Goal: Task Accomplishment & Management: Use online tool/utility

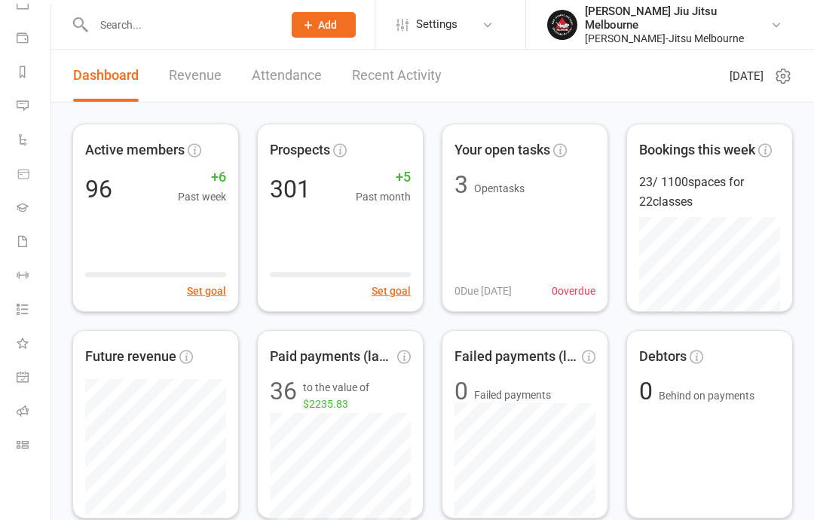
scroll to position [156, 2]
click at [21, 447] on icon at bounding box center [23, 445] width 12 height 12
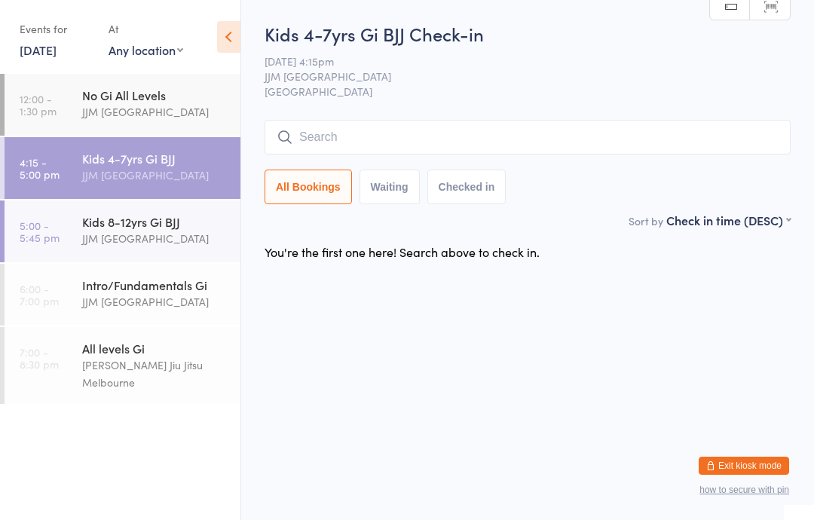
click at [374, 133] on input "search" at bounding box center [527, 137] width 526 height 35
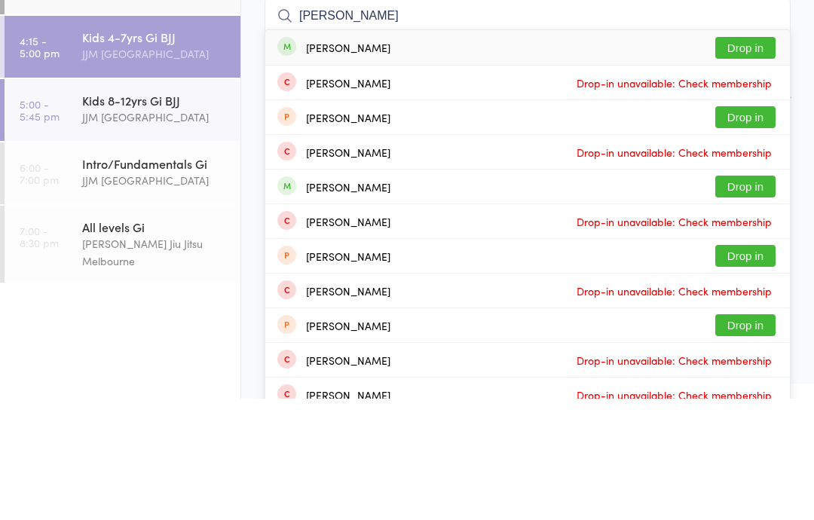
type input "[PERSON_NAME]"
click at [742, 158] on button "Drop in" at bounding box center [745, 169] width 60 height 22
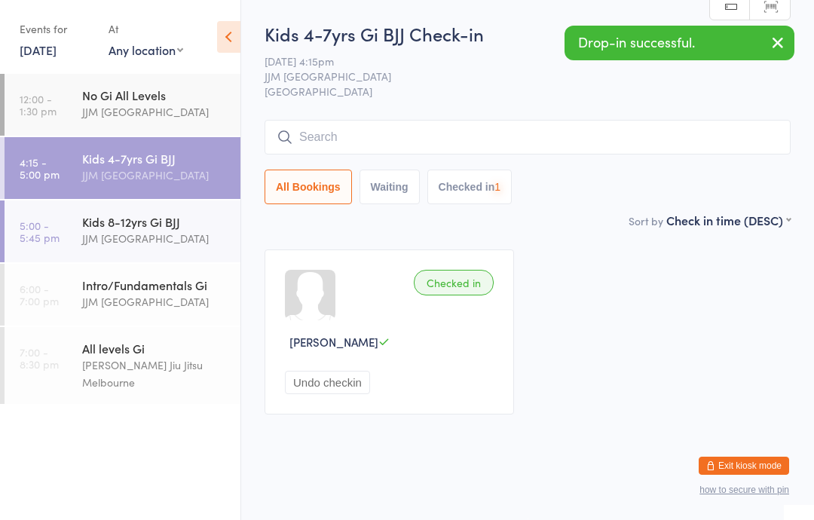
click at [436, 132] on input "search" at bounding box center [527, 137] width 526 height 35
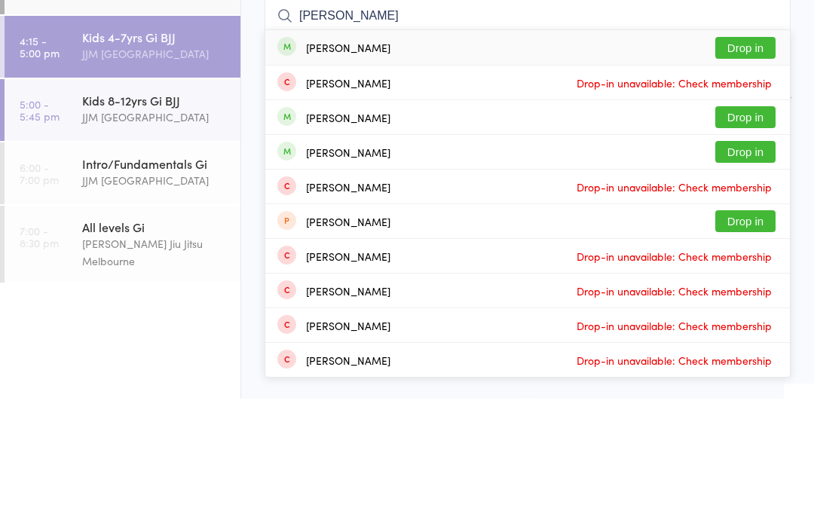
click at [778, 120] on input "Luca" at bounding box center [527, 137] width 526 height 35
type input "Luca"
click at [753, 158] on button "Drop in" at bounding box center [745, 169] width 60 height 22
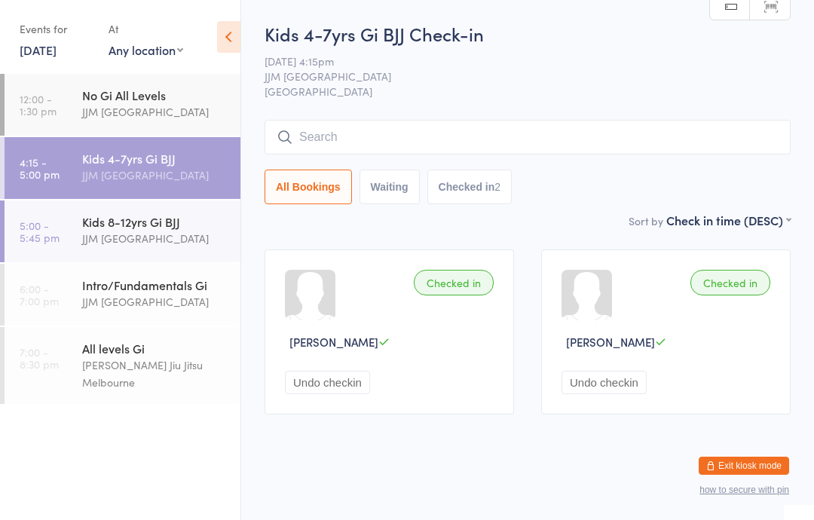
click at [437, 120] on input "search" at bounding box center [527, 137] width 526 height 35
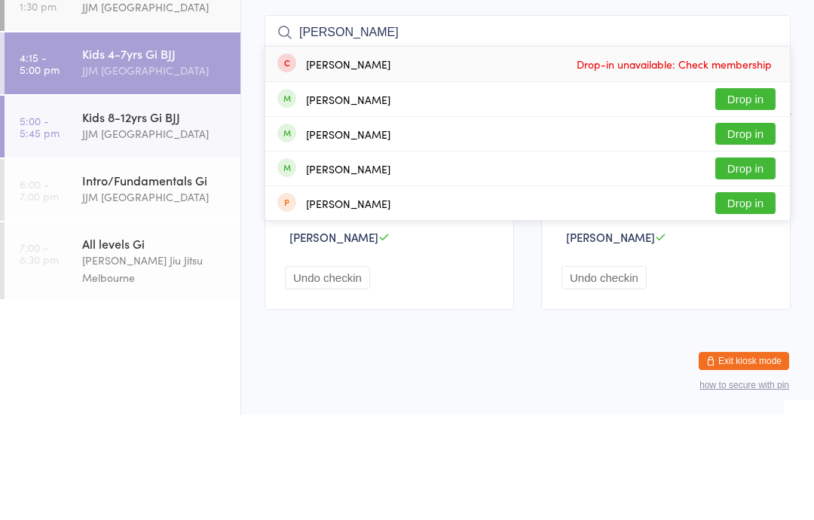
type input "Ari"
click at [745, 193] on button "Drop in" at bounding box center [745, 204] width 60 height 22
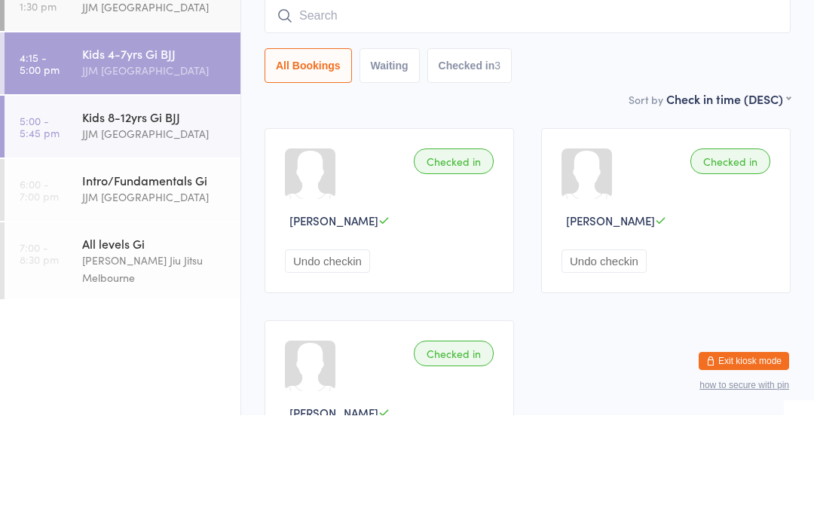
click at [652, 153] on div "All Bookings Waiting Checked in 3" at bounding box center [527, 170] width 526 height 35
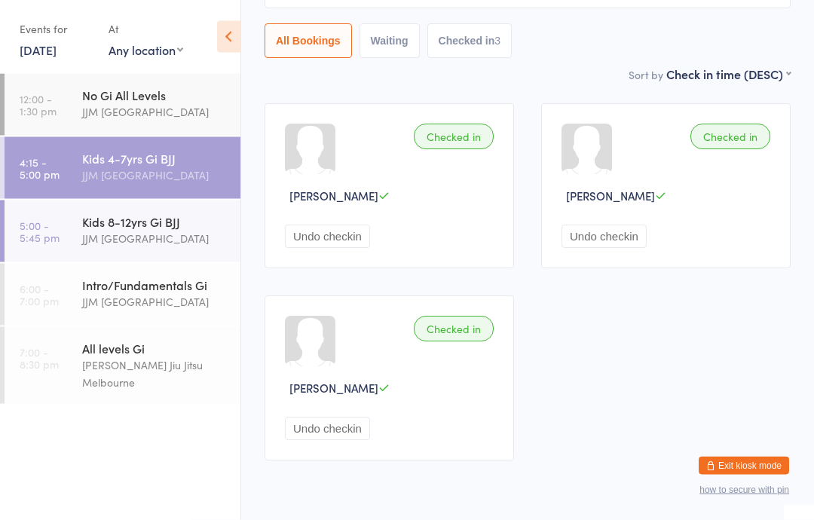
scroll to position [146, 0]
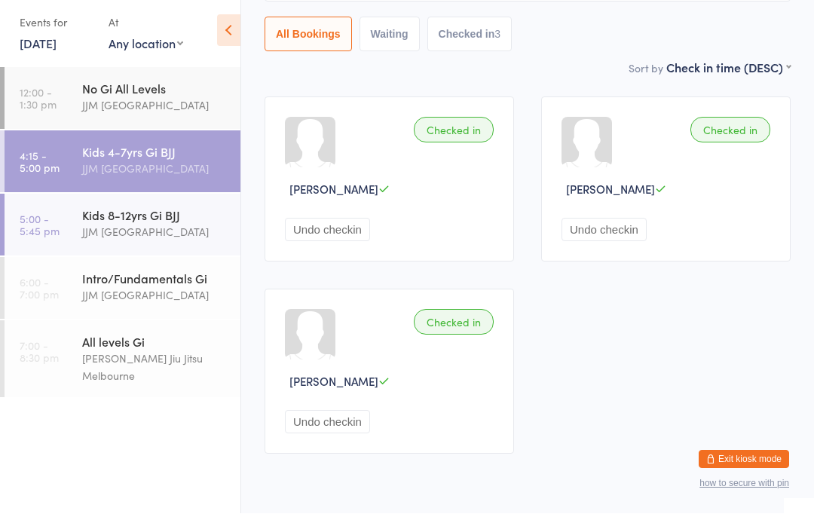
click at [459, 23] on button "Checked in 3" at bounding box center [469, 40] width 85 height 35
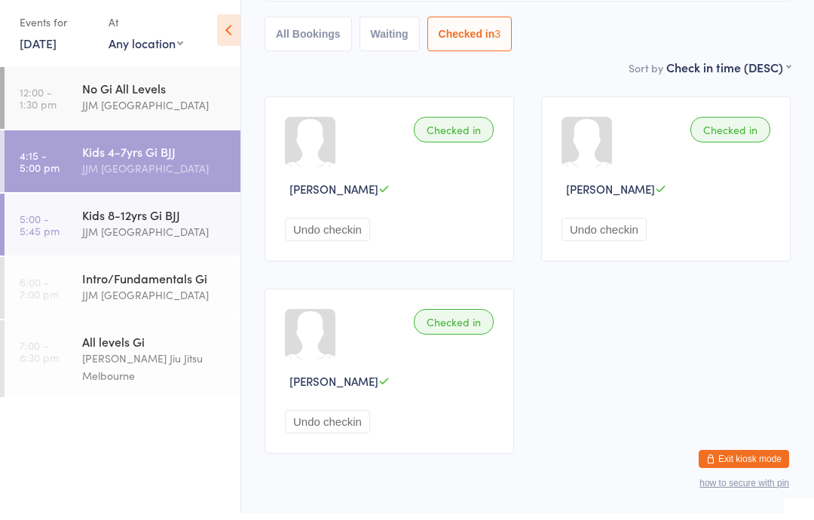
click at [396, 29] on button "Waiting" at bounding box center [389, 40] width 60 height 35
select select "0"
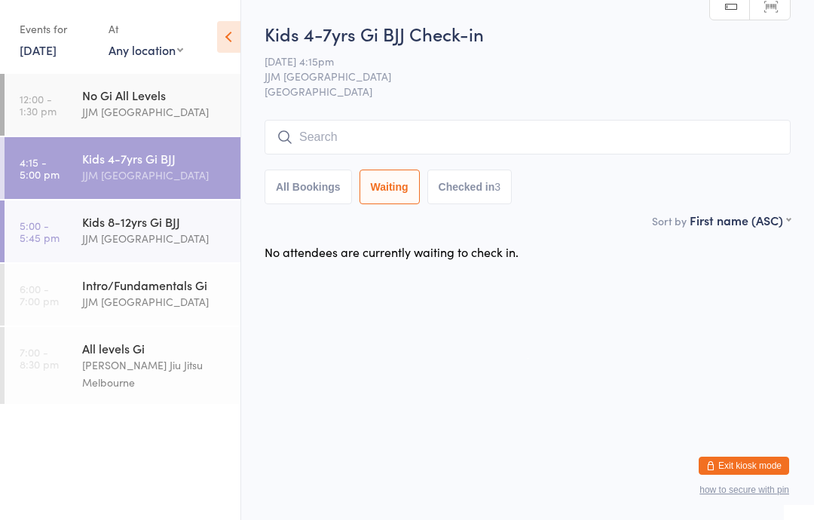
click at [374, 133] on input "search" at bounding box center [527, 137] width 526 height 35
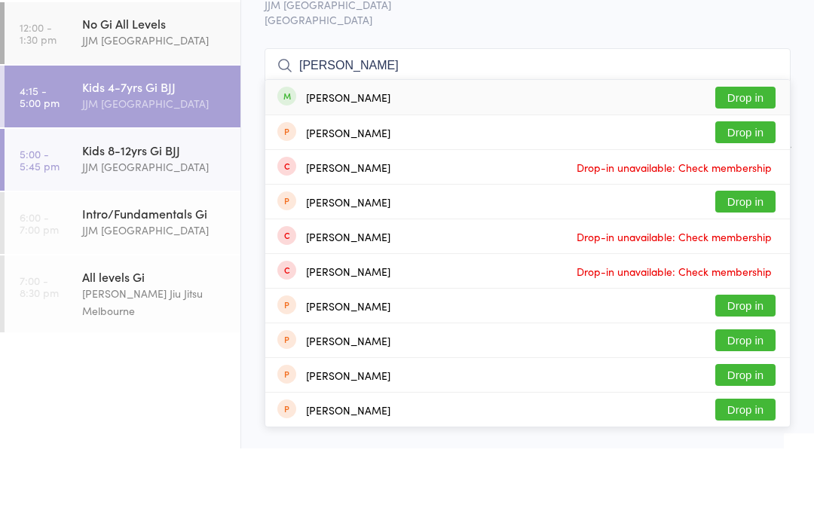
type input "Harvey"
click at [387, 151] on div "Harvey Monea Drop in" at bounding box center [527, 168] width 524 height 35
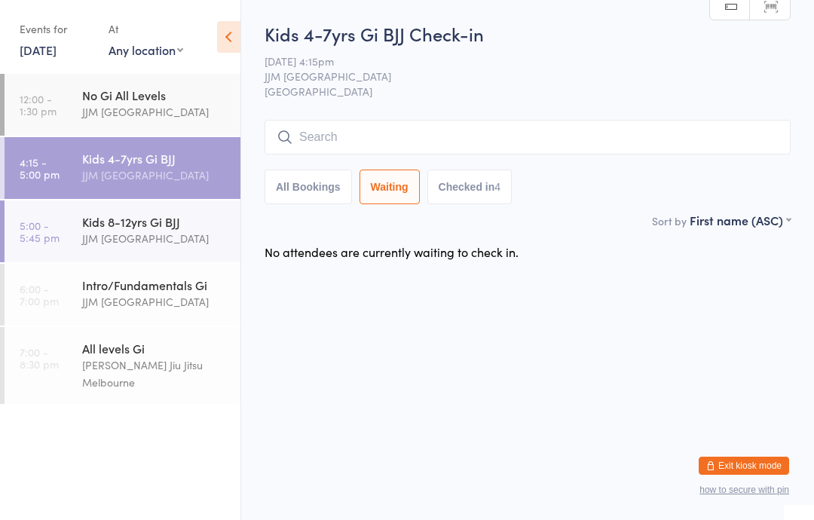
click at [352, 140] on input "search" at bounding box center [527, 137] width 526 height 35
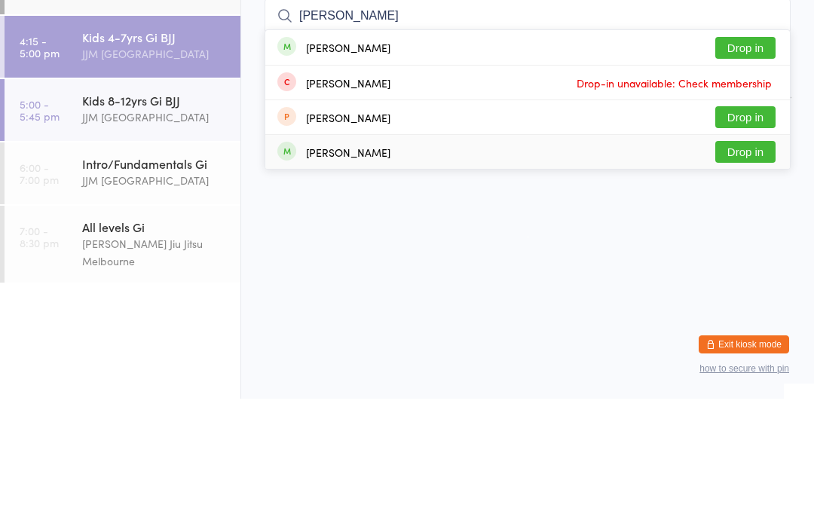
type input "Zach"
click at [393, 256] on div "Zachariah Iliopoulos Drop in" at bounding box center [527, 273] width 524 height 34
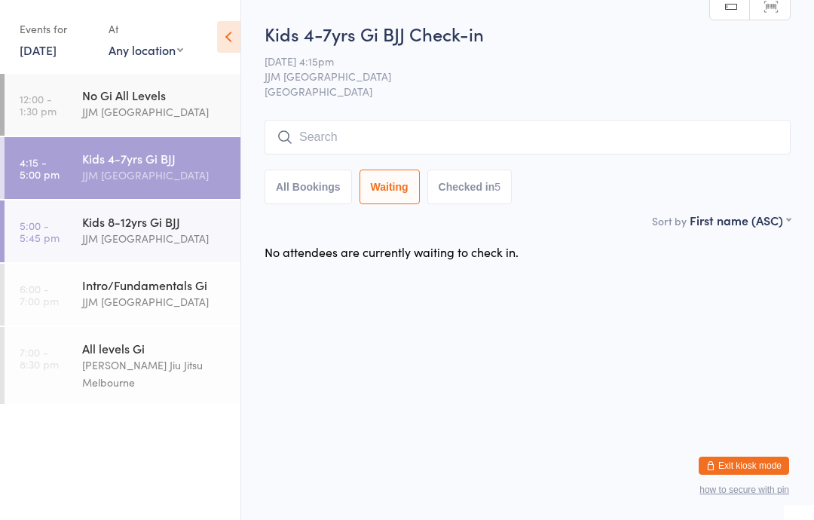
click at [366, 127] on input "search" at bounding box center [527, 137] width 526 height 35
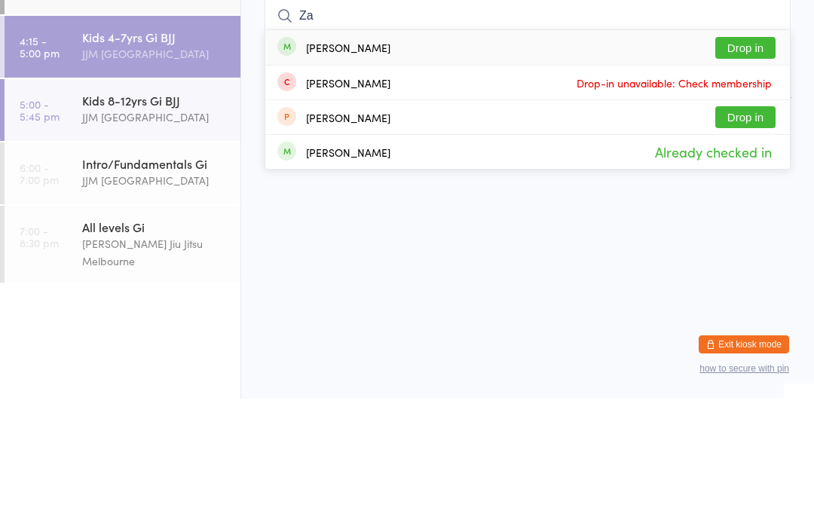
type input "Z"
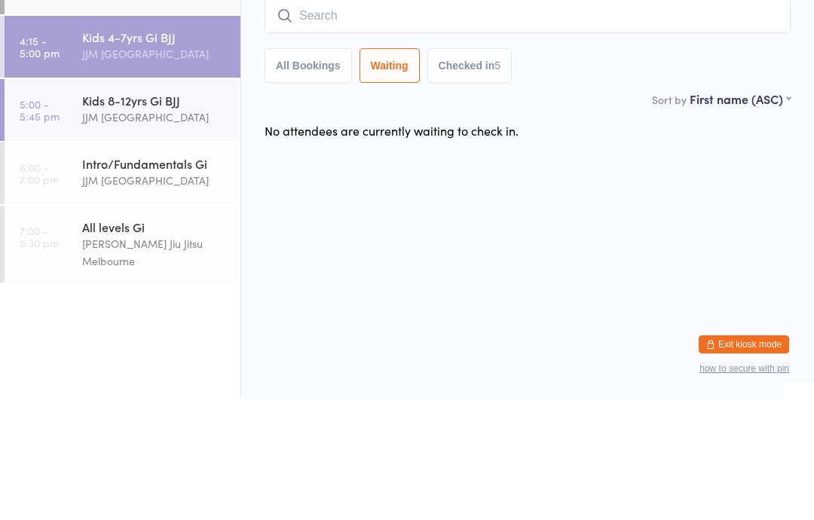
click at [72, 200] on link "5:00 - 5:45 pm Kids 8-12yrs Gi BJJ JJM Melbourne" at bounding box center [123, 231] width 236 height 62
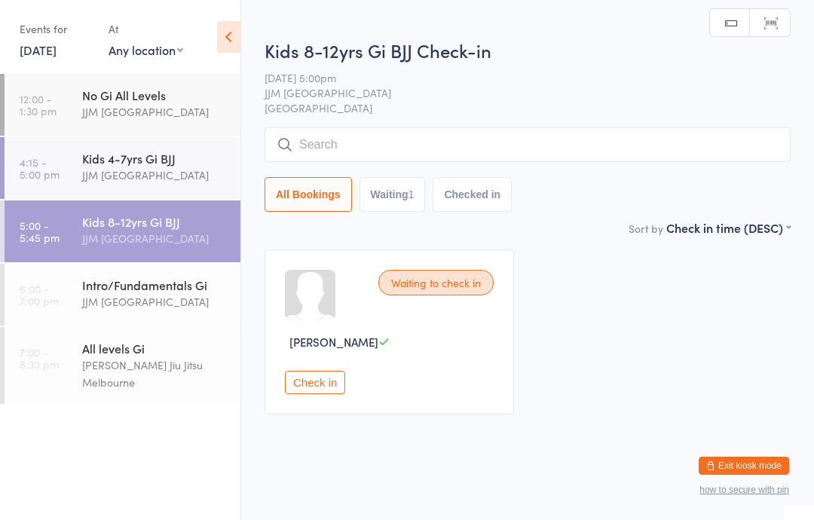
click at [301, 139] on input "search" at bounding box center [527, 144] width 526 height 35
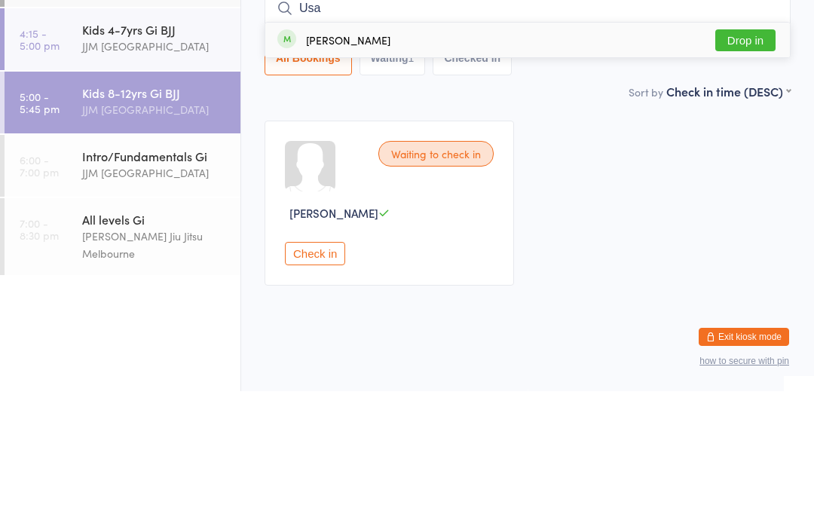
type input "Usa"
click at [749, 158] on button "Drop in" at bounding box center [745, 169] width 60 height 22
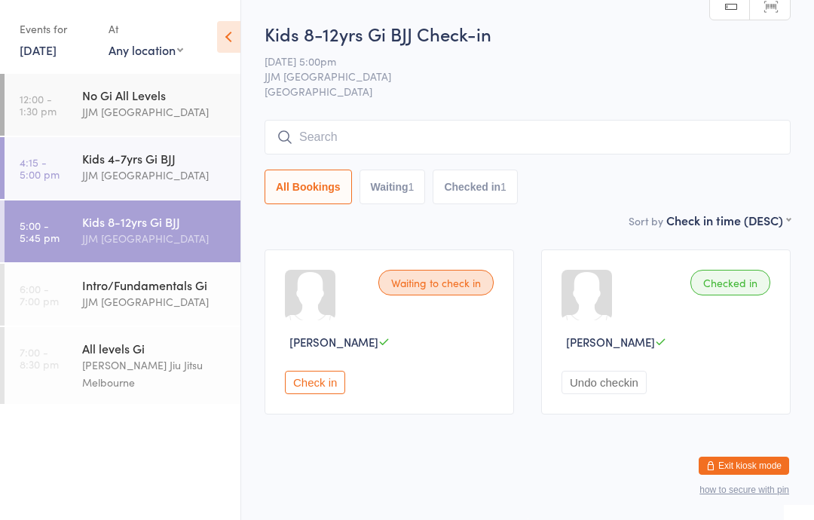
click at [414, 120] on input "search" at bounding box center [527, 137] width 526 height 35
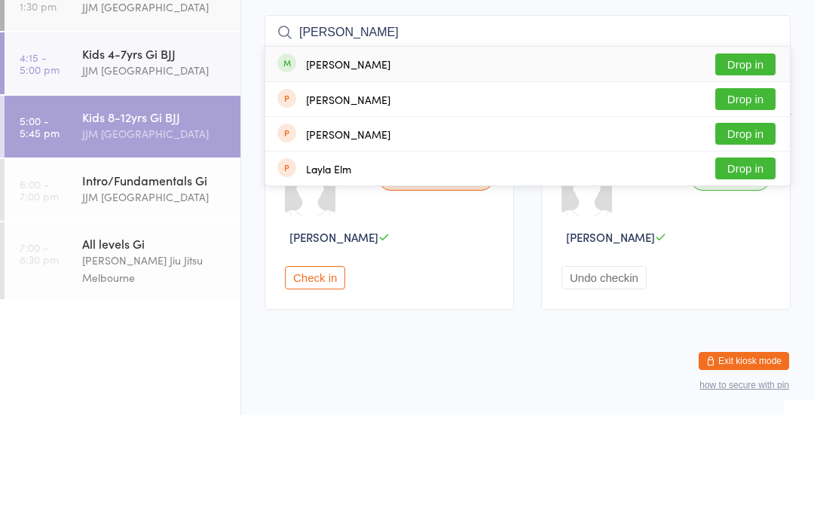
type input "Eli"
click at [746, 158] on button "Drop in" at bounding box center [745, 169] width 60 height 22
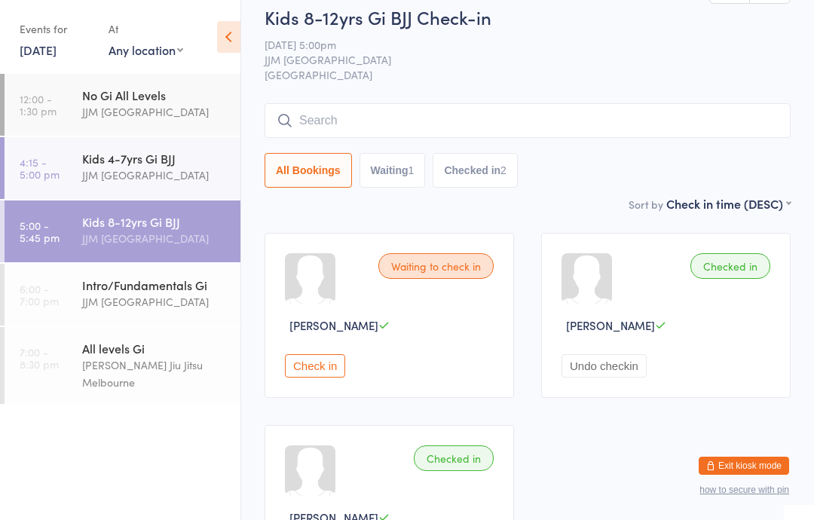
click at [44, 170] on time "4:15 - 5:00 pm" at bounding box center [40, 168] width 40 height 24
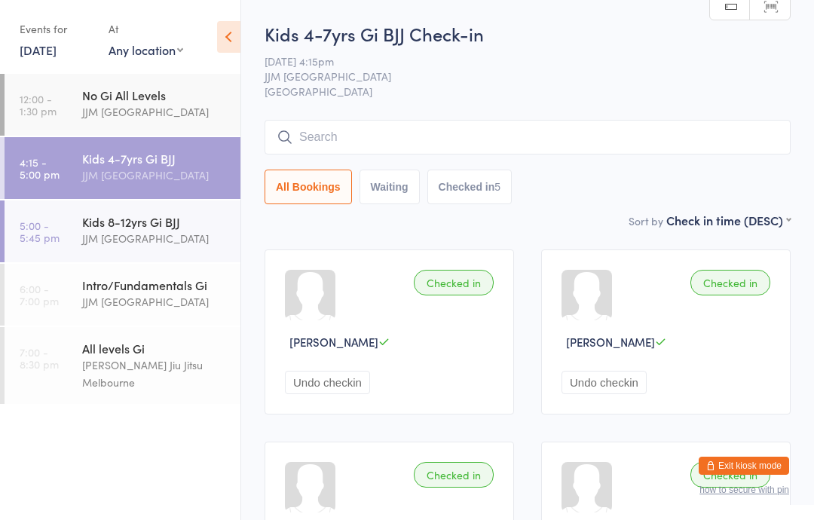
click at [558, 129] on input "search" at bounding box center [527, 137] width 526 height 35
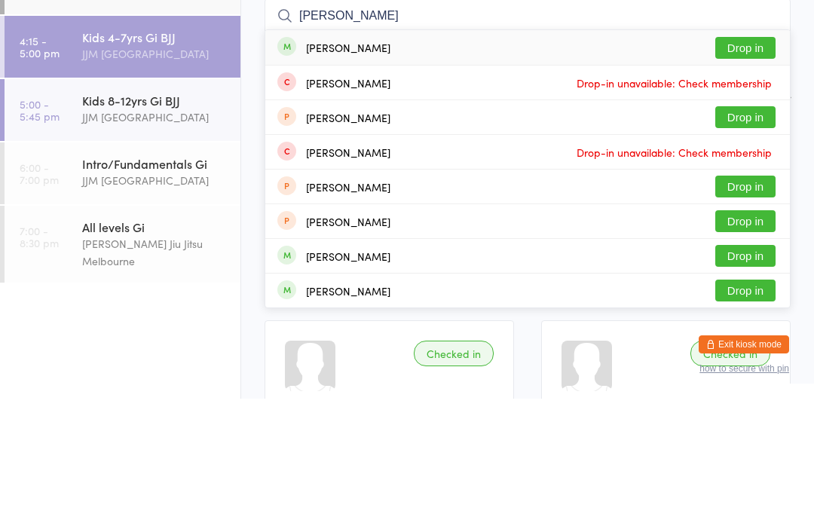
type input "Karee"
click at [750, 158] on button "Drop in" at bounding box center [745, 169] width 60 height 22
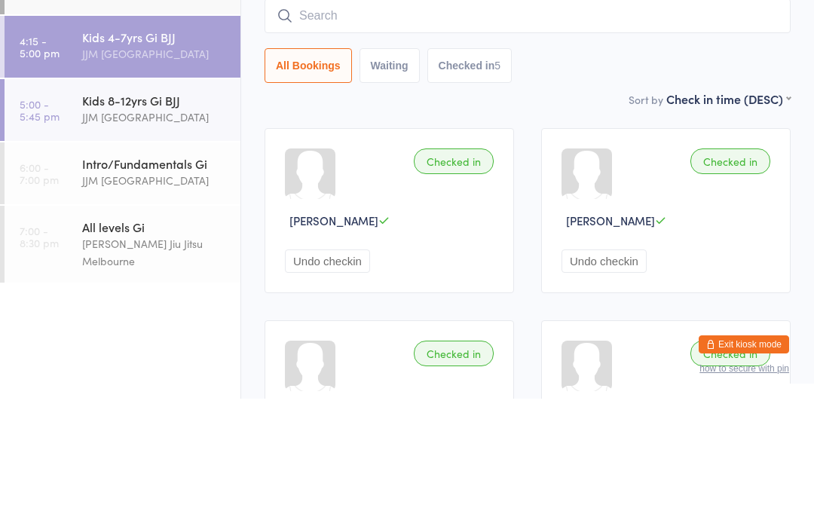
scroll to position [121, 0]
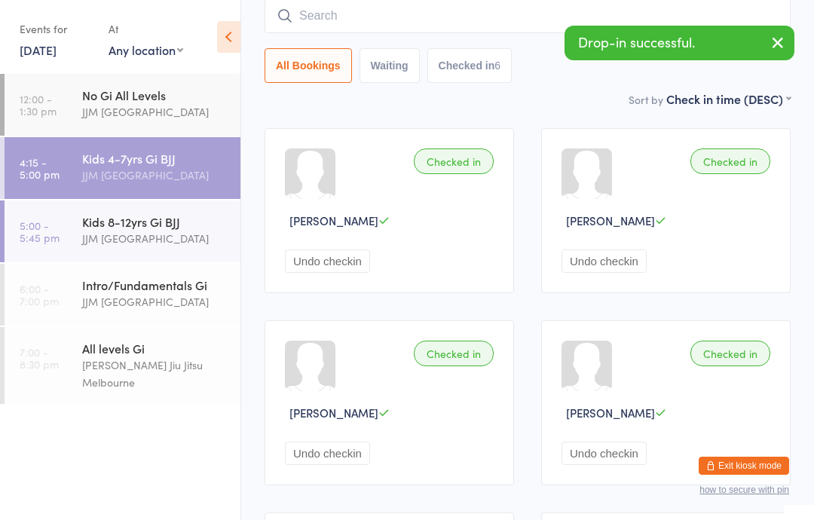
click at [176, 214] on div "Kids 8-12yrs Gi BJJ" at bounding box center [154, 221] width 145 height 17
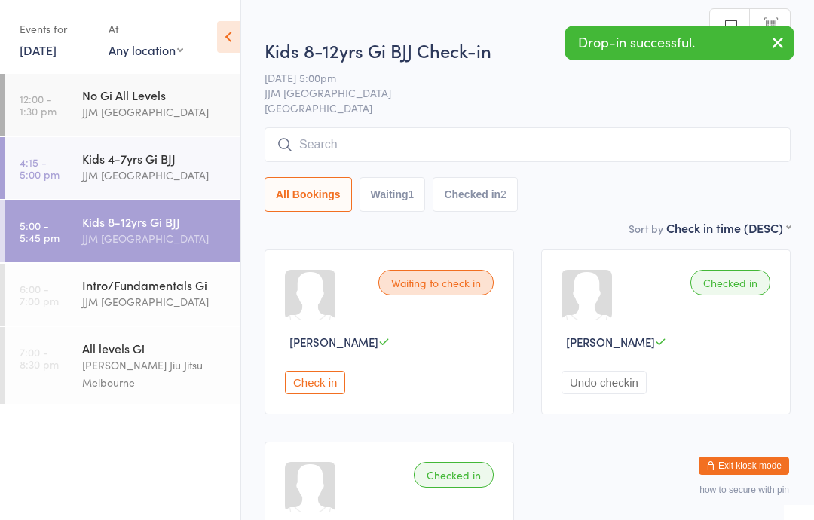
click at [500, 137] on input "search" at bounding box center [527, 144] width 526 height 35
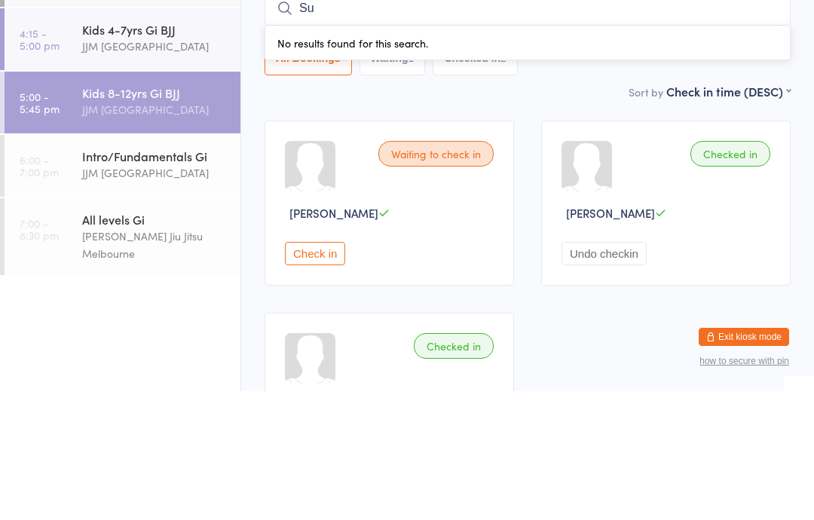
type input "S"
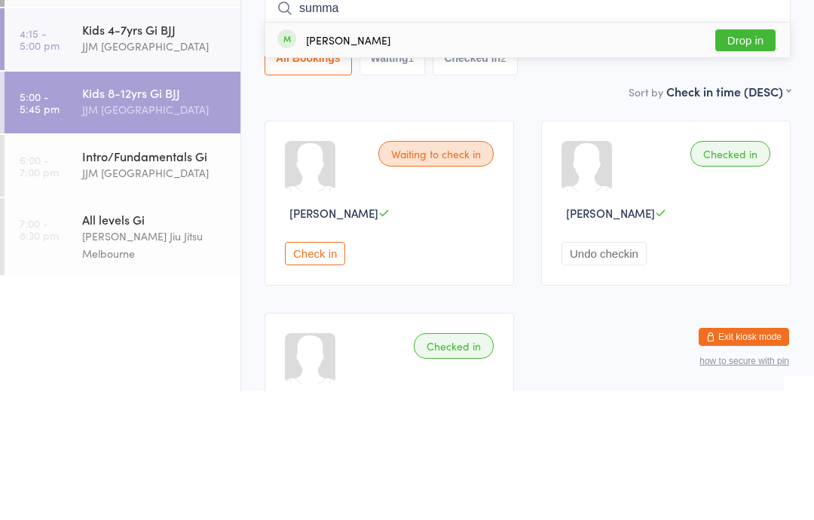
type input "summa"
click at [758, 158] on button "Drop in" at bounding box center [745, 169] width 60 height 22
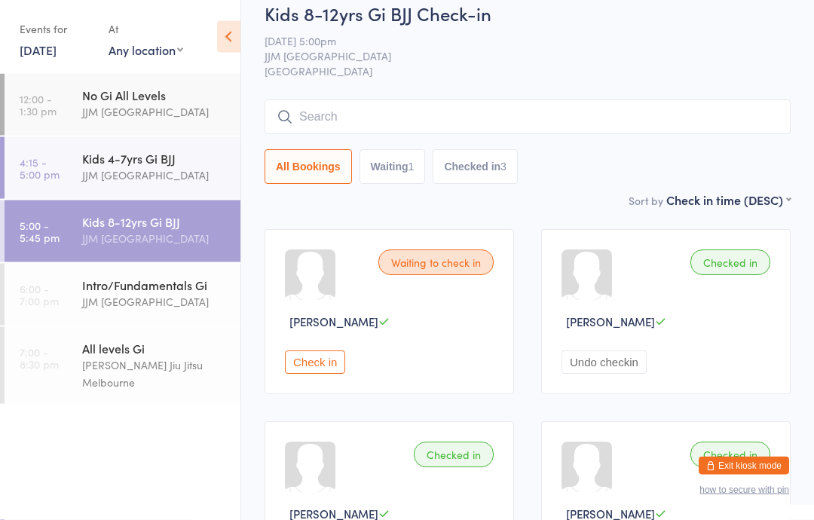
scroll to position [18, 0]
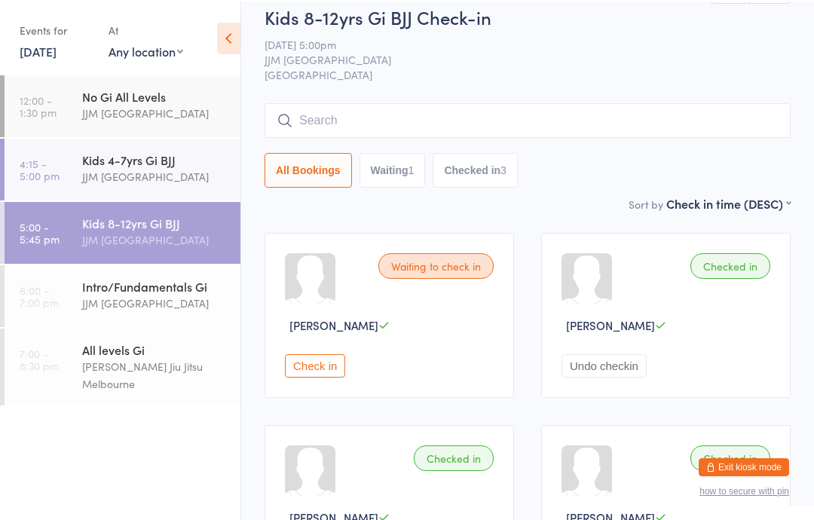
click at [506, 118] on input "search" at bounding box center [527, 119] width 526 height 35
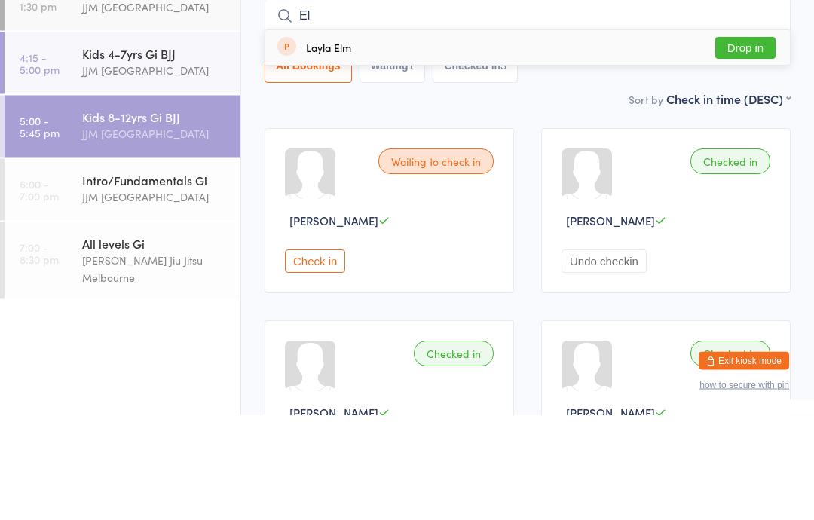
type input "E"
click at [586, 154] on div "All Bookings Waiting 1 Checked in 3" at bounding box center [527, 171] width 526 height 35
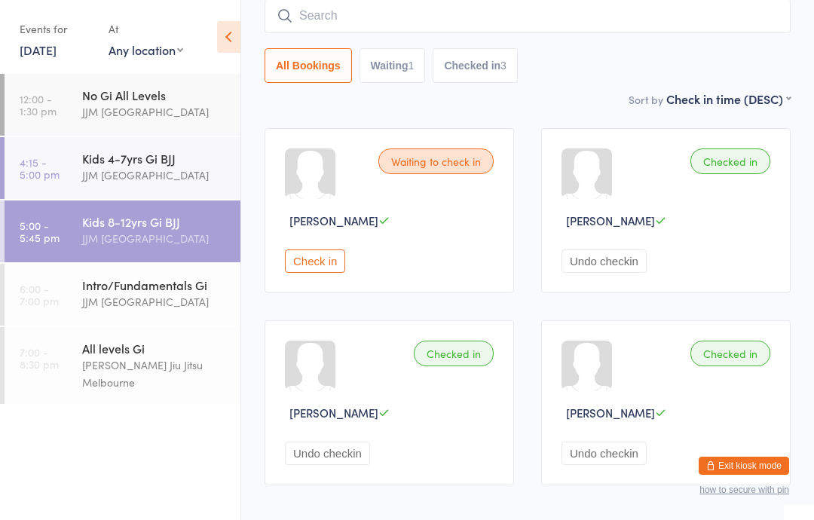
click at [623, 267] on button "Undo checkin" at bounding box center [603, 260] width 85 height 23
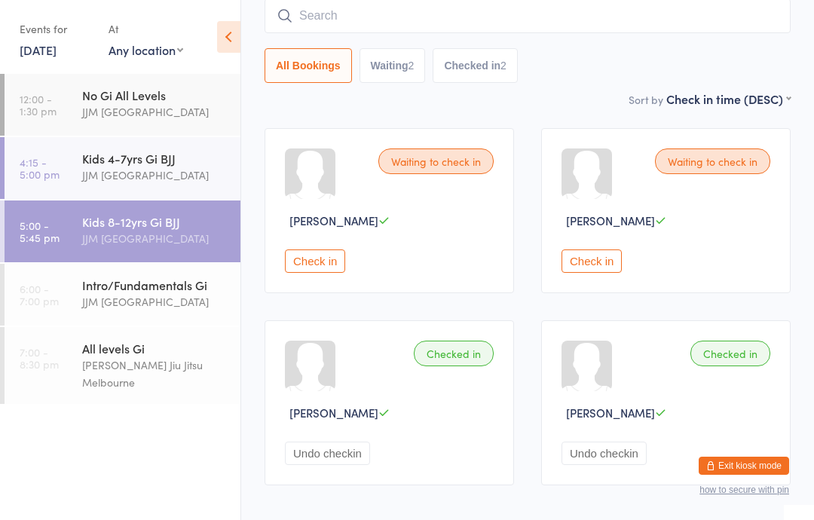
click at [323, 271] on button "Check in" at bounding box center [315, 260] width 60 height 23
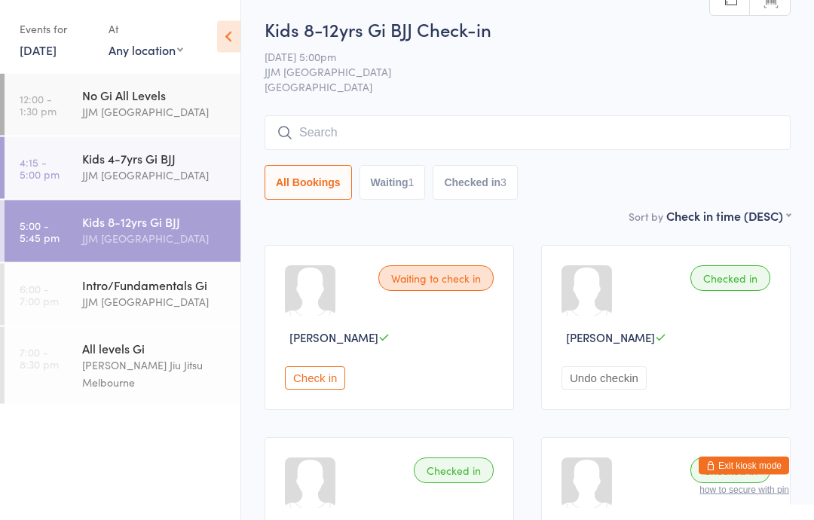
scroll to position [0, 0]
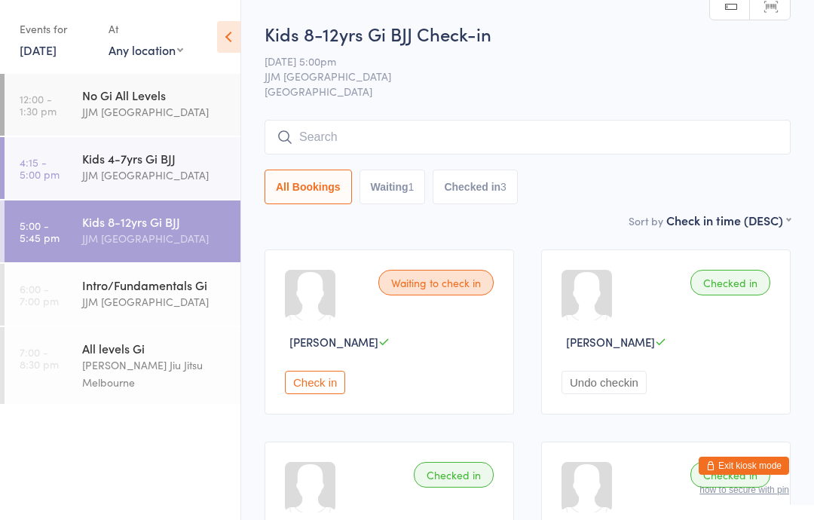
click at [199, 293] on div "Intro/Fundamentals Gi" at bounding box center [154, 285] width 145 height 17
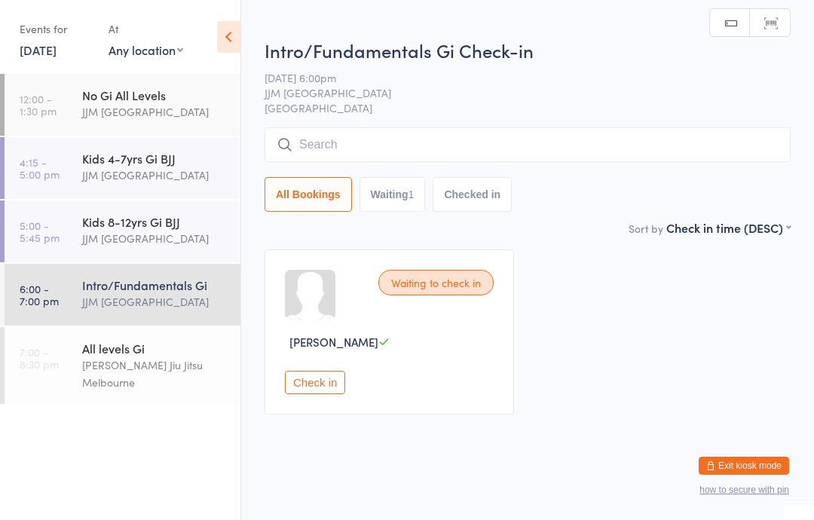
click at [204, 373] on div "[PERSON_NAME] Jiu Jitsu Melbourne" at bounding box center [154, 373] width 145 height 35
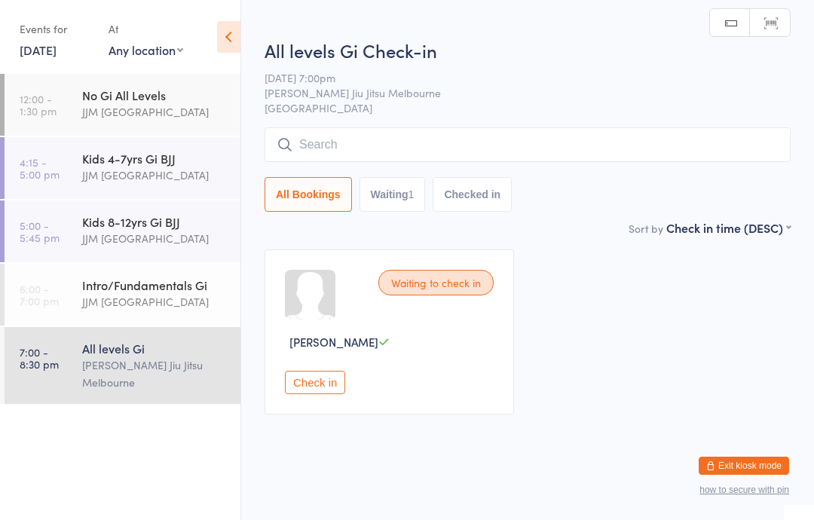
click at [151, 234] on div "JJM Melbourne" at bounding box center [154, 238] width 145 height 17
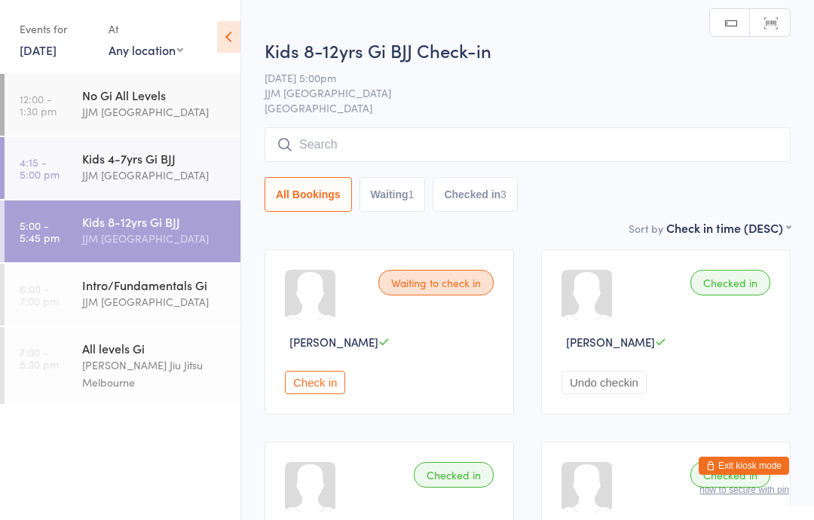
click at [191, 171] on div "JJM Melbourne" at bounding box center [154, 175] width 145 height 17
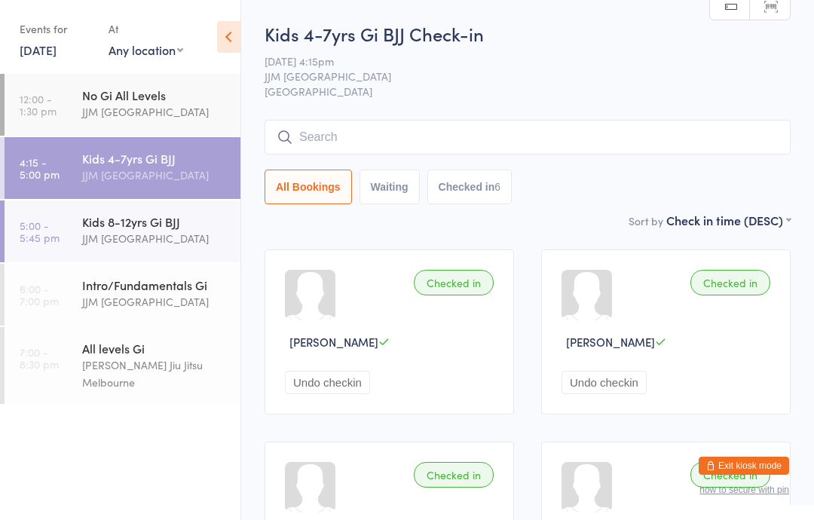
click at [190, 237] on div "JJM Melbourne" at bounding box center [154, 238] width 145 height 17
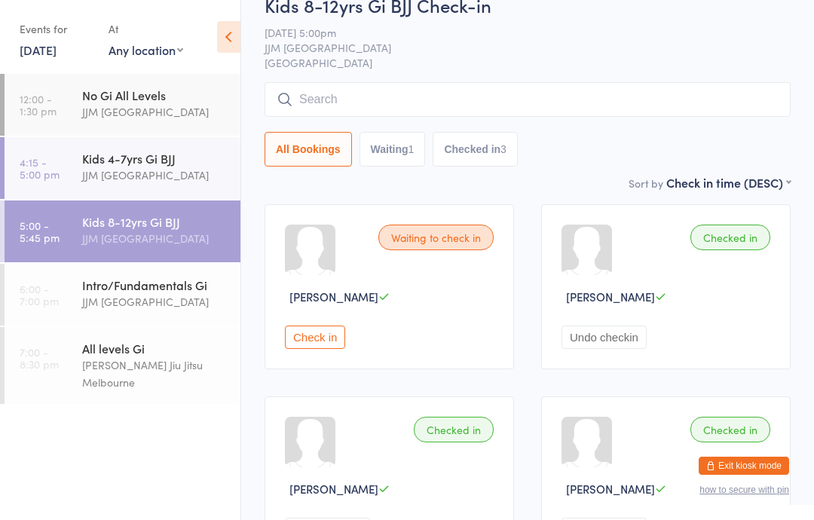
scroll to position [48, 0]
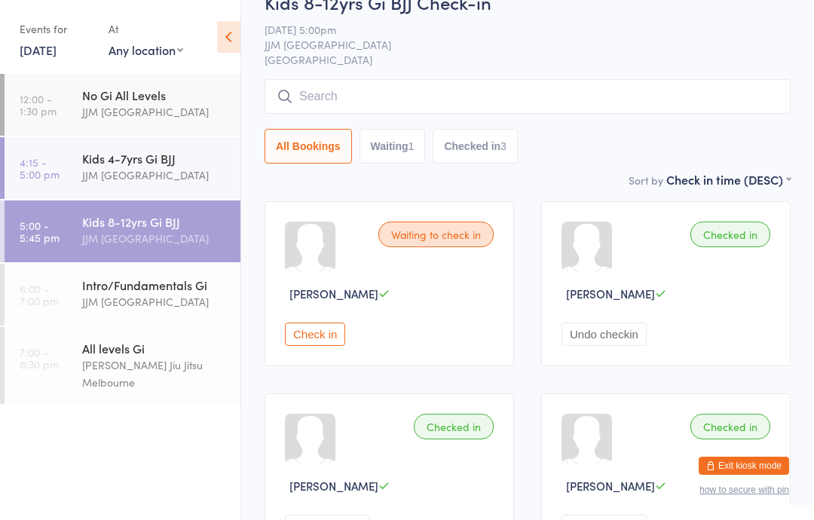
click at [399, 158] on button "Waiting 1" at bounding box center [392, 146] width 66 height 35
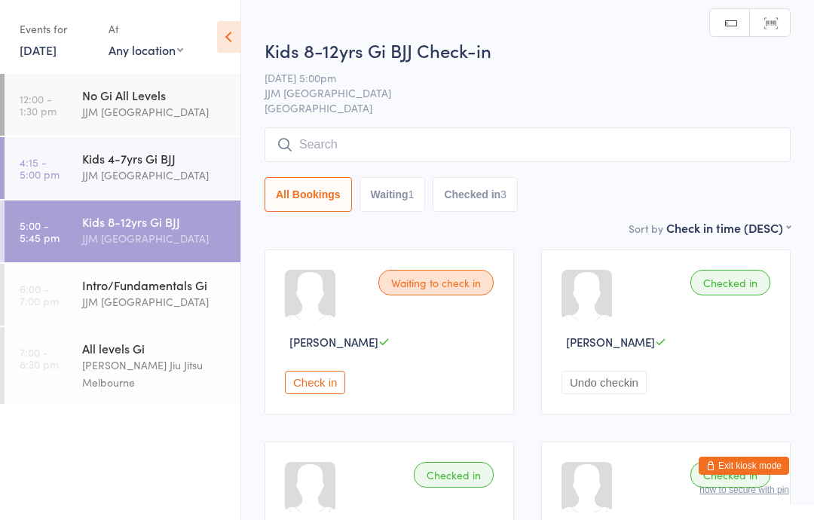
scroll to position [17, 0]
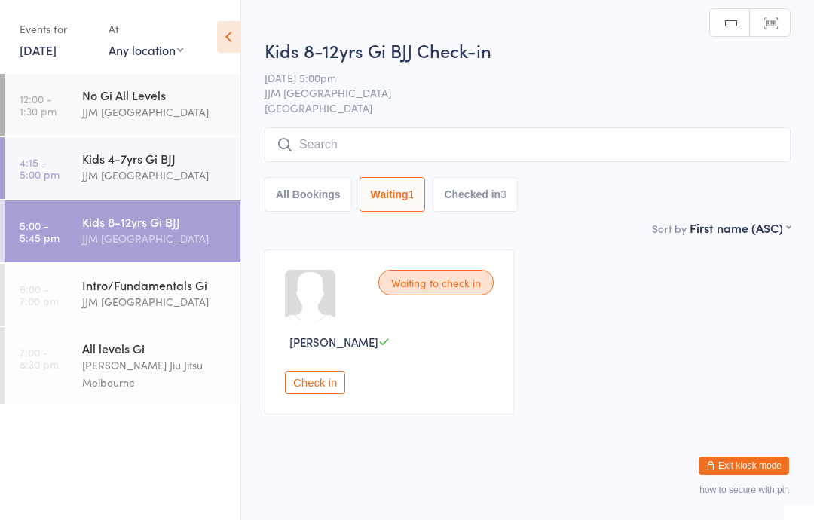
click at [492, 190] on button "Checked in 3" at bounding box center [475, 194] width 85 height 35
select select "5"
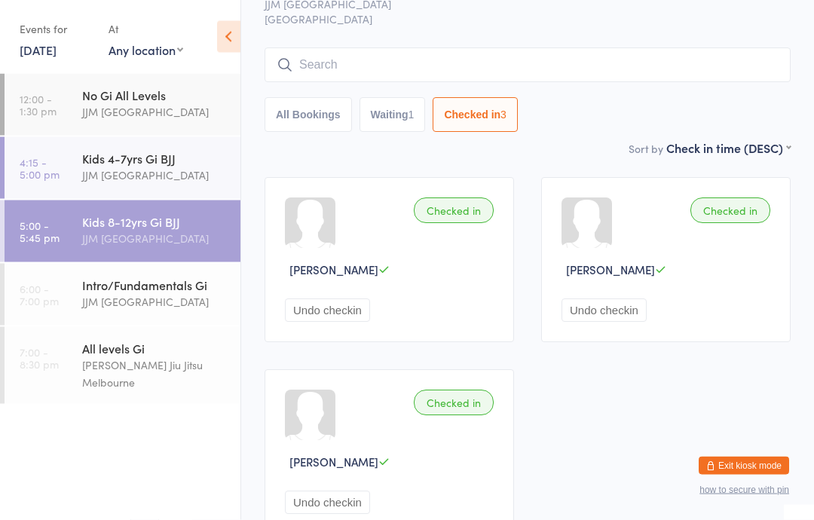
scroll to position [74, 0]
click at [323, 122] on button "All Bookings" at bounding box center [307, 113] width 87 height 35
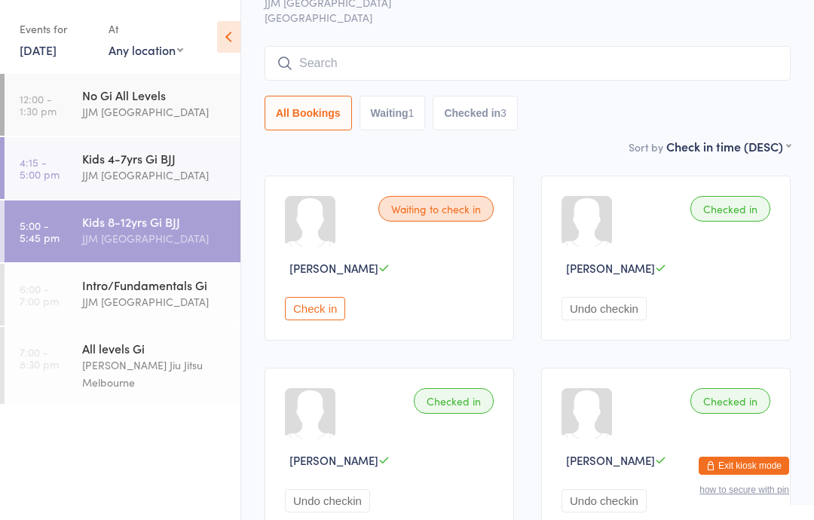
click at [488, 121] on button "Checked in 3" at bounding box center [475, 113] width 85 height 35
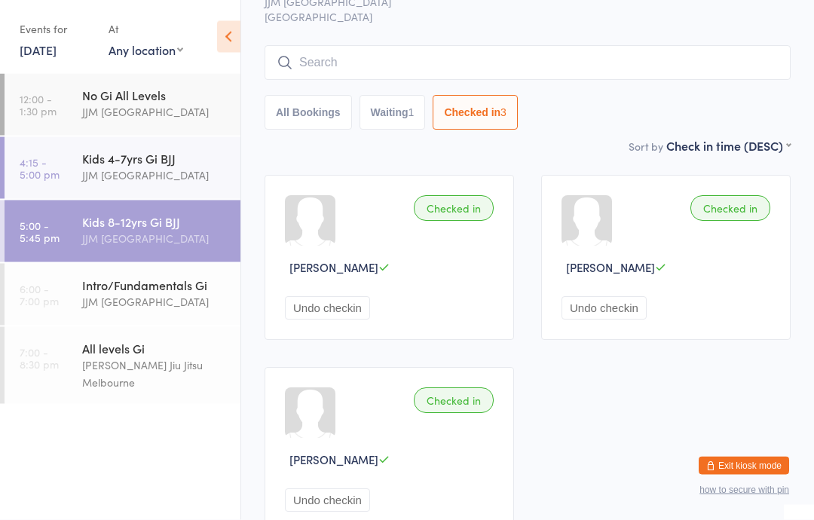
scroll to position [70, 0]
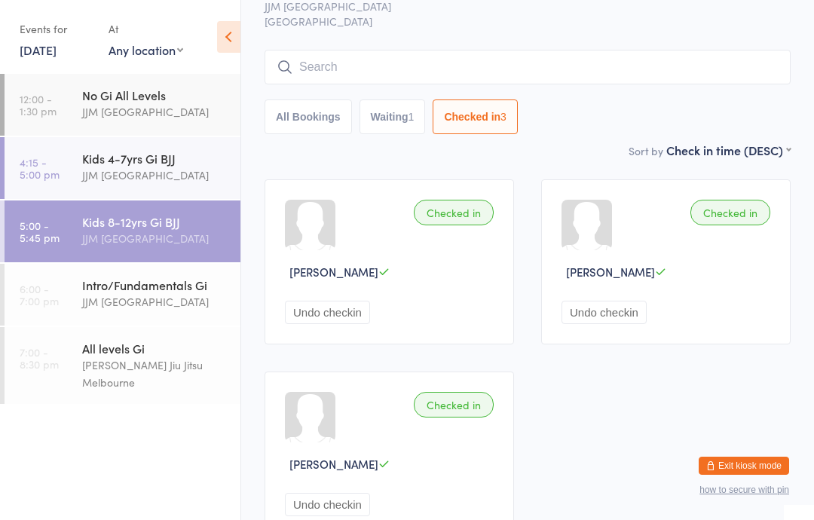
click at [628, 313] on button "Undo checkin" at bounding box center [603, 312] width 85 height 23
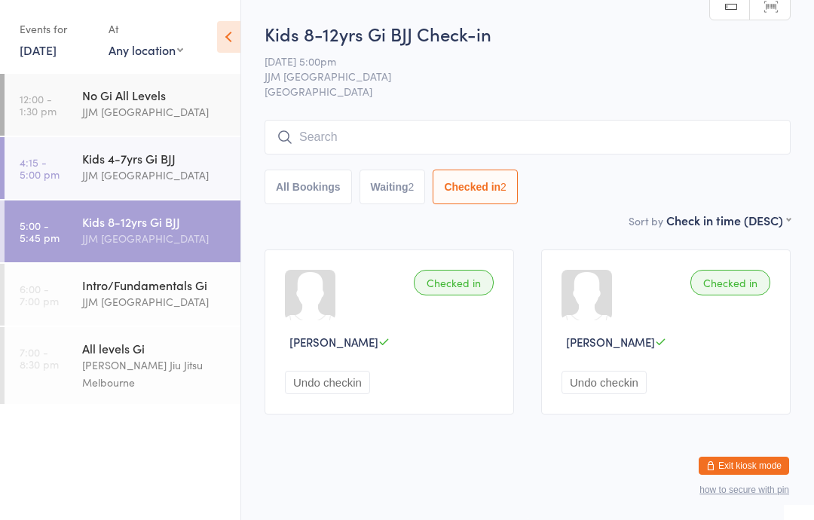
click at [312, 185] on button "All Bookings" at bounding box center [307, 187] width 87 height 35
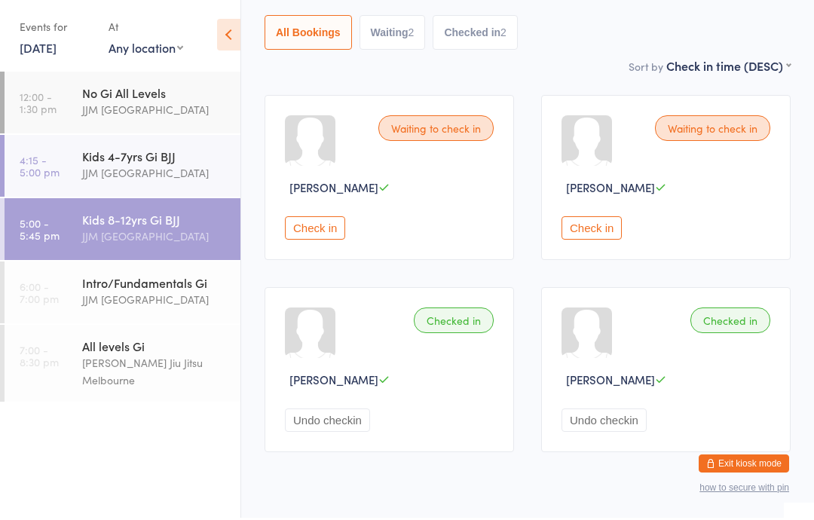
scroll to position [151, 0]
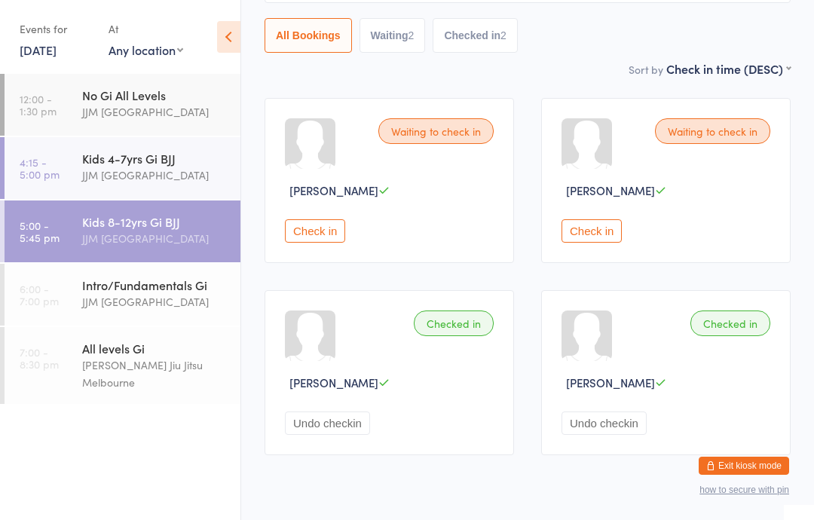
click at [321, 240] on button "Check in" at bounding box center [315, 230] width 60 height 23
